Goal: Task Accomplishment & Management: Complete application form

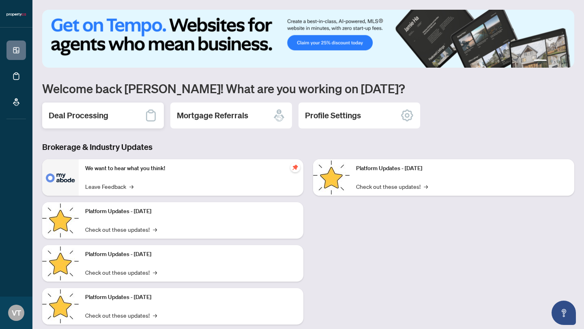
click at [79, 118] on h2 "Deal Processing" at bounding box center [79, 115] width 60 height 11
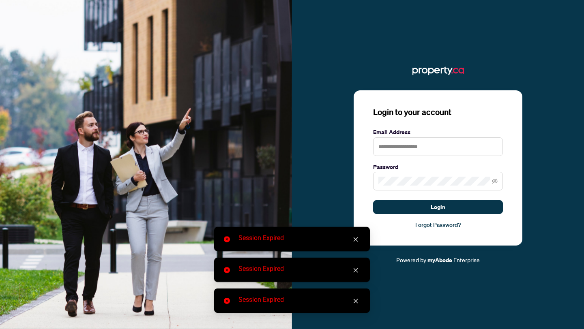
click at [355, 240] on icon "close" at bounding box center [355, 240] width 4 height 4
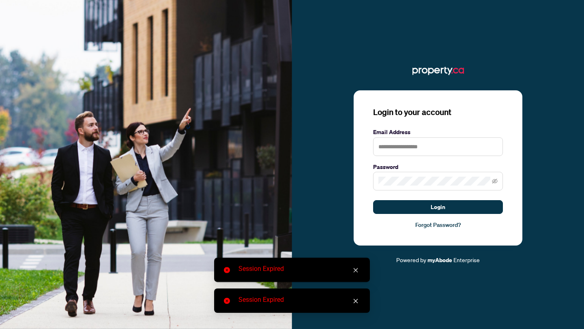
click at [354, 265] on div "Session Expired" at bounding box center [299, 269] width 122 height 10
click at [355, 272] on icon "close" at bounding box center [356, 271] width 6 height 6
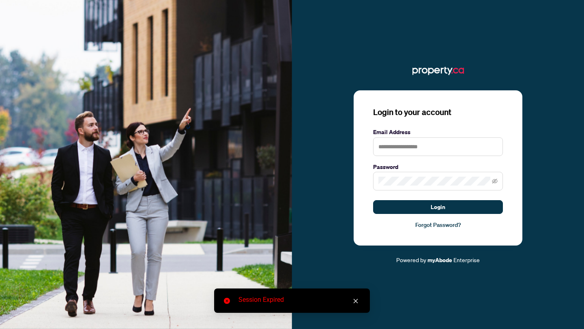
click at [355, 297] on link "Close" at bounding box center [355, 301] width 9 height 9
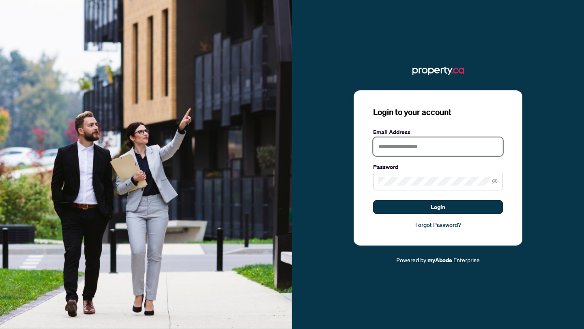
click at [385, 143] on input "text" at bounding box center [438, 146] width 130 height 19
type input "**********"
click at [398, 176] on span at bounding box center [438, 181] width 130 height 19
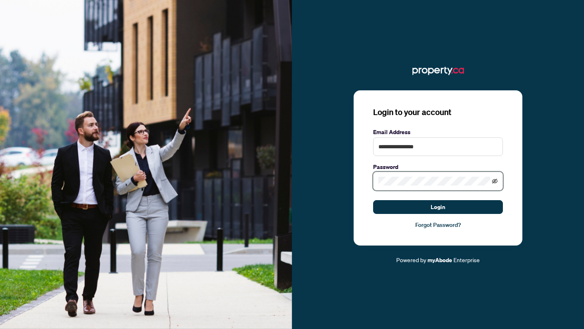
click at [495, 181] on icon "eye-invisible" at bounding box center [495, 182] width 2 height 2
click at [459, 235] on div "**********" at bounding box center [437, 168] width 169 height 156
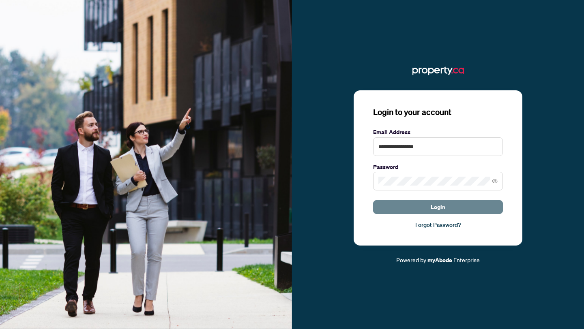
click at [444, 209] on span "Login" at bounding box center [437, 207] width 15 height 13
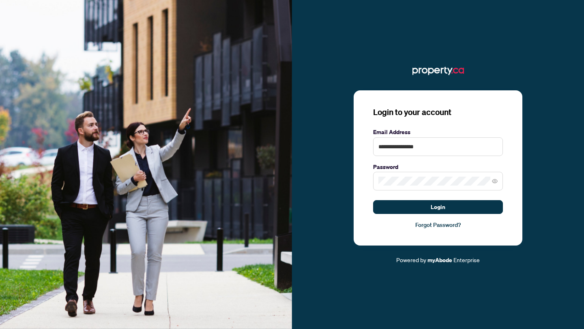
click at [506, 228] on div "**********" at bounding box center [437, 168] width 169 height 156
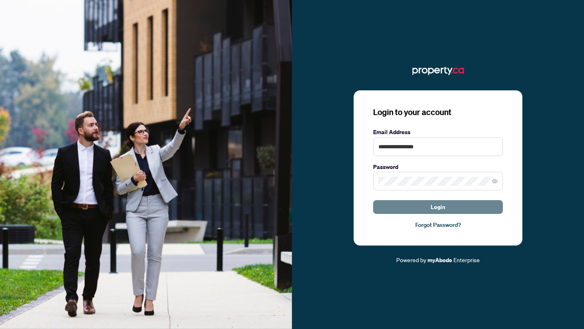
click at [445, 207] on button "Login" at bounding box center [438, 207] width 130 height 14
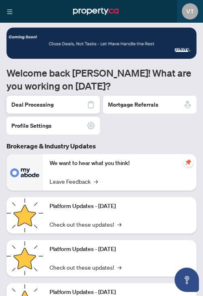
click at [43, 102] on h2 "Deal Processing" at bounding box center [32, 105] width 42 height 8
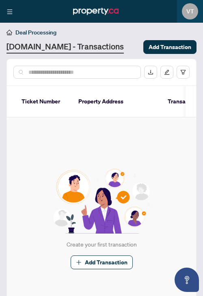
click at [37, 47] on link "[DOMAIN_NAME] - Transactions" at bounding box center [64, 47] width 117 height 13
click at [21, 30] on span "Deal Processing" at bounding box center [35, 32] width 41 height 7
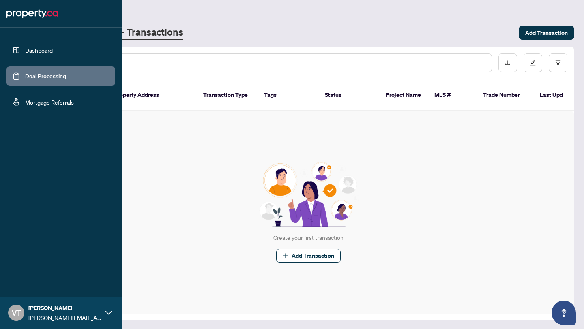
click at [25, 48] on link "Dashboard" at bounding box center [39, 50] width 28 height 7
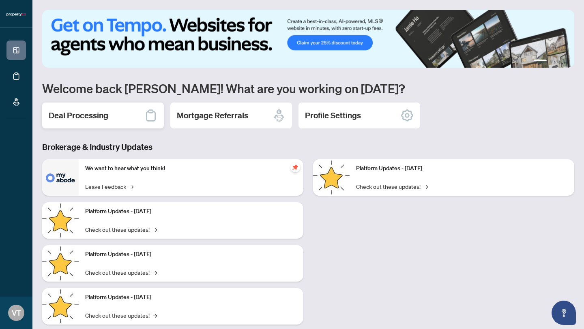
click at [96, 113] on h2 "Deal Processing" at bounding box center [79, 115] width 60 height 11
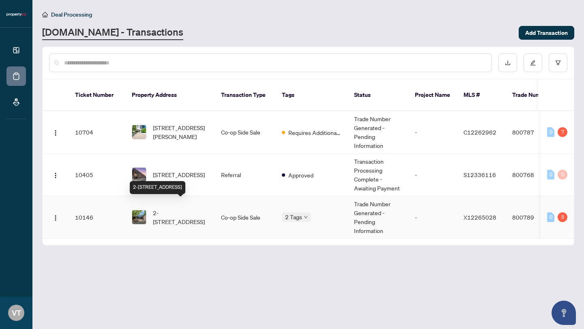
click at [166, 211] on span "2-[STREET_ADDRESS]" at bounding box center [180, 217] width 55 height 18
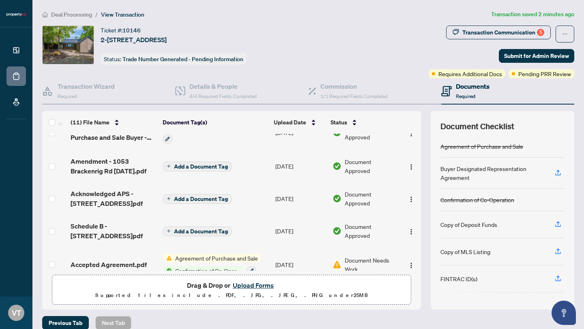
scroll to position [77, 0]
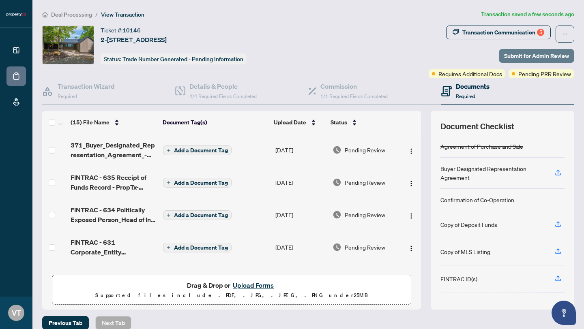
click at [528, 54] on span "Submit for Admin Review" at bounding box center [536, 55] width 65 height 13
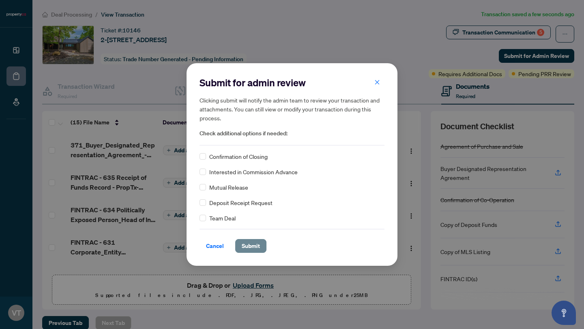
click at [255, 245] on span "Submit" at bounding box center [251, 246] width 18 height 13
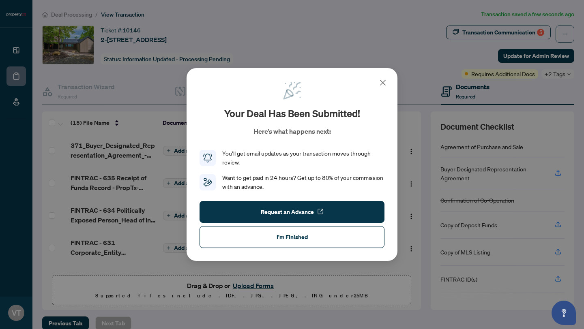
click at [384, 81] on icon at bounding box center [383, 83] width 10 height 10
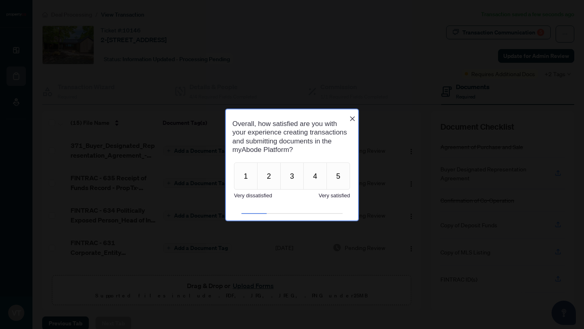
scroll to position [0, 0]
click at [319, 179] on button "4" at bounding box center [315, 175] width 24 height 27
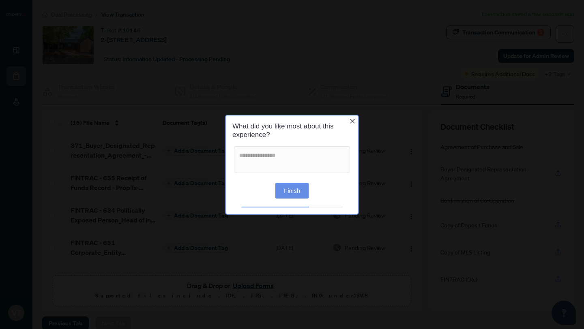
click at [291, 186] on button "Finish" at bounding box center [291, 191] width 33 height 16
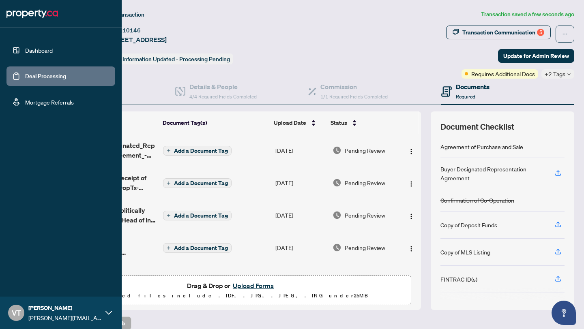
click at [25, 49] on link "Dashboard" at bounding box center [39, 50] width 28 height 7
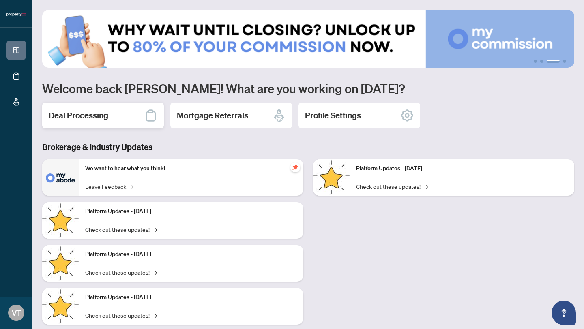
click at [83, 115] on h2 "Deal Processing" at bounding box center [79, 115] width 60 height 11
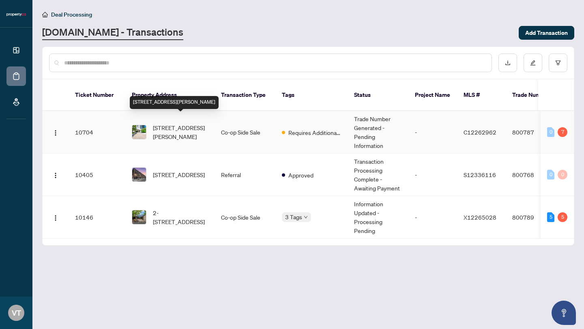
click at [170, 123] on span "[STREET_ADDRESS][PERSON_NAME]" at bounding box center [180, 132] width 55 height 18
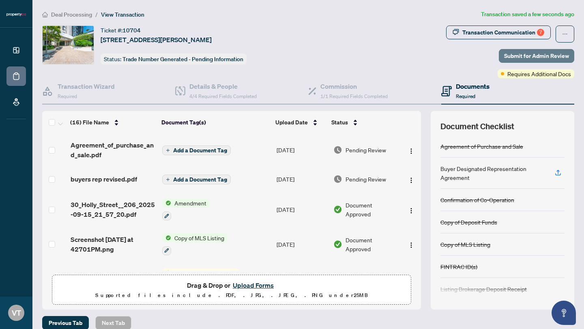
click at [507, 54] on span "Submit for Admin Review" at bounding box center [536, 55] width 65 height 13
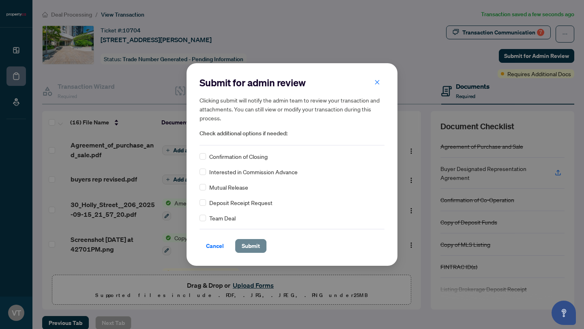
click at [250, 247] on span "Submit" at bounding box center [251, 246] width 18 height 13
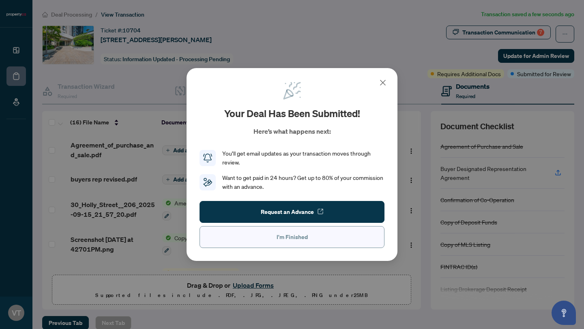
click at [289, 238] on span "I'm Finished" at bounding box center [291, 237] width 31 height 13
